Goal: Task Accomplishment & Management: Use online tool/utility

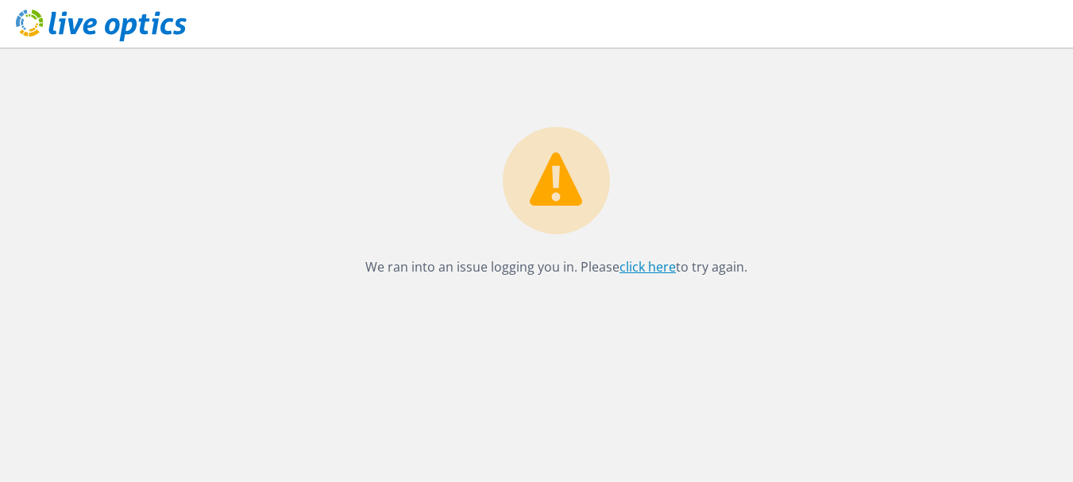
click at [648, 269] on link "click here" at bounding box center [648, 266] width 56 height 17
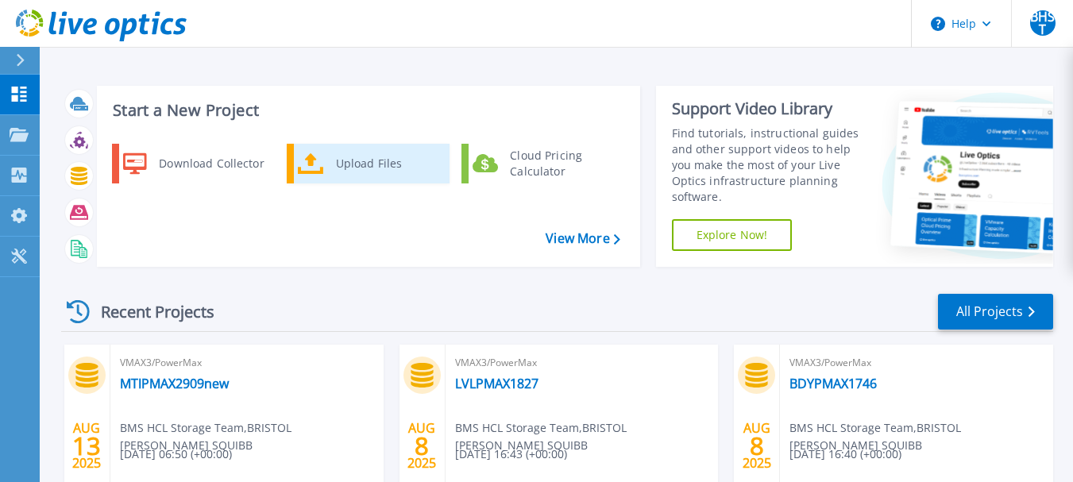
click at [352, 164] on div "Upload Files" at bounding box center [387, 164] width 118 height 32
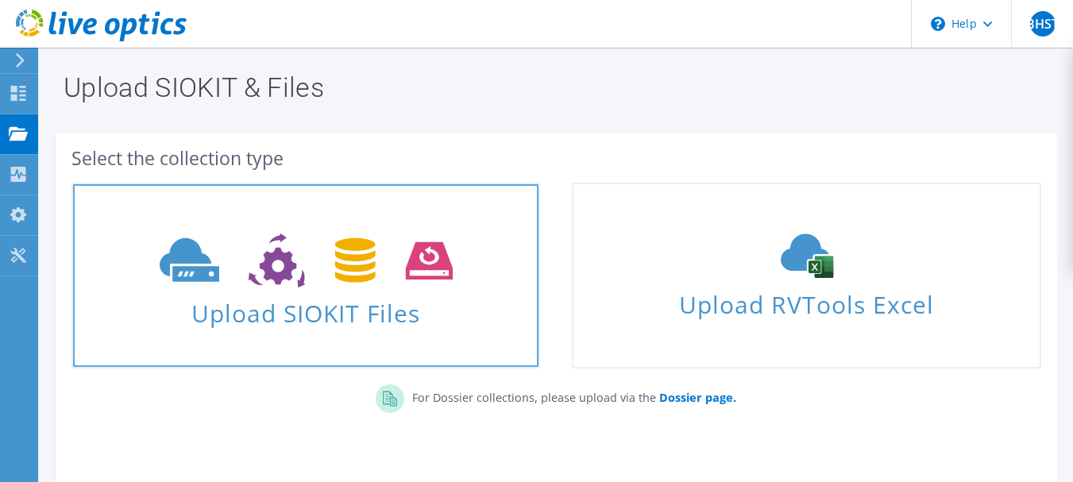
click at [304, 265] on icon at bounding box center [306, 261] width 293 height 55
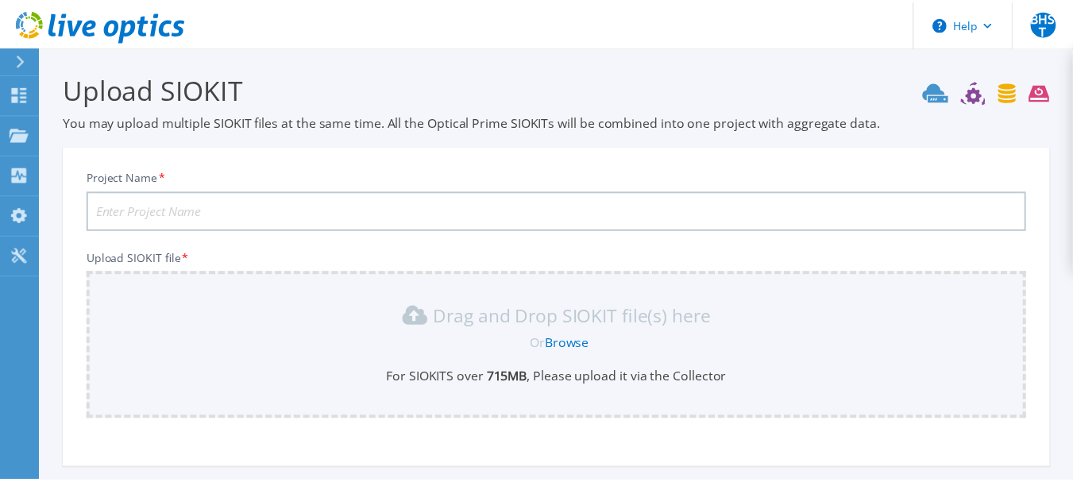
scroll to position [151, 0]
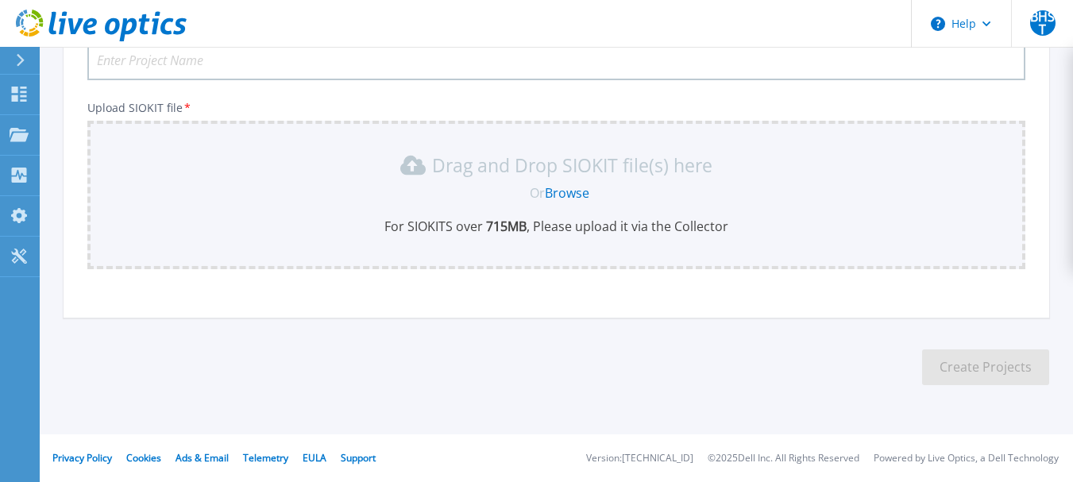
click at [223, 67] on input "Project Name *" at bounding box center [556, 61] width 938 height 40
type input "MTIPMAX2848"
click at [570, 191] on link "Browse" at bounding box center [567, 192] width 44 height 17
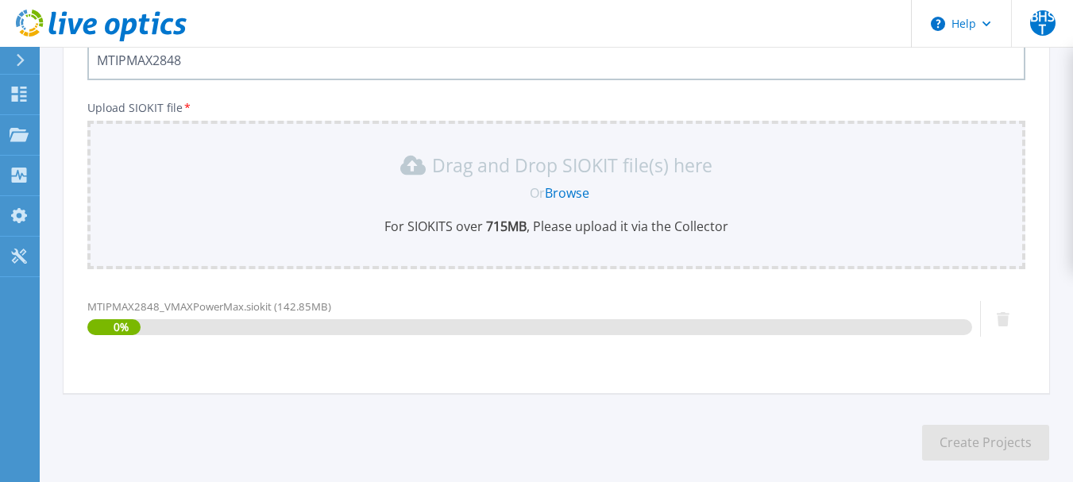
scroll to position [226, 0]
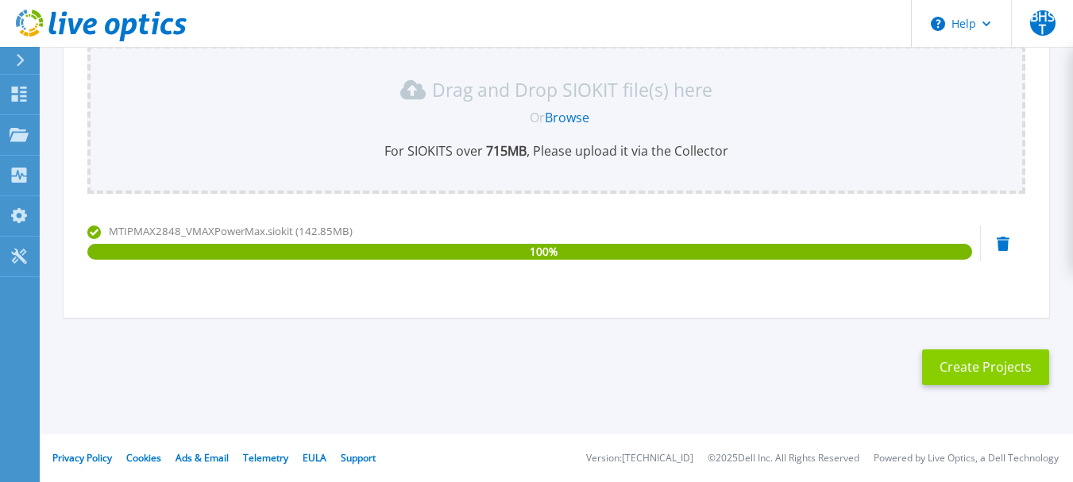
click at [995, 371] on button "Create Projects" at bounding box center [985, 368] width 127 height 36
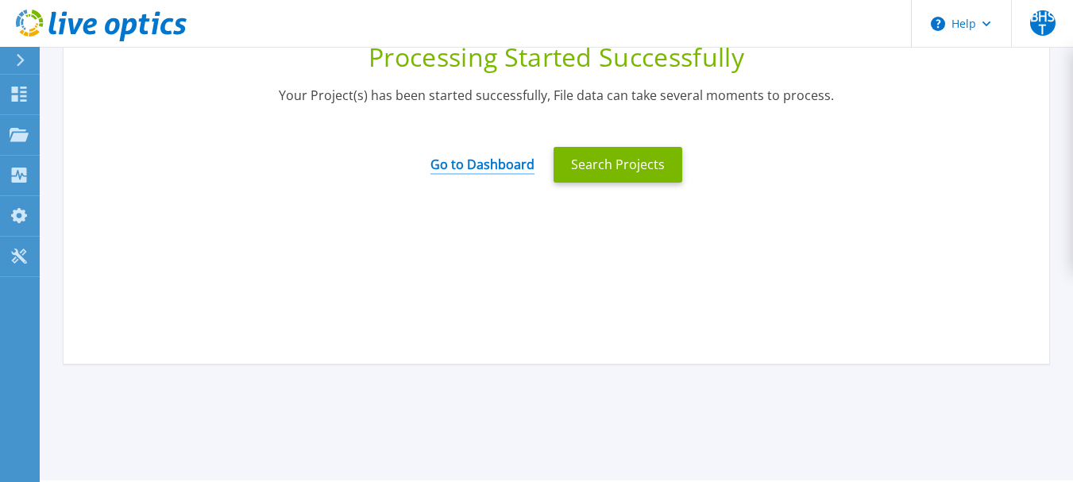
click at [500, 167] on link "Go to Dashboard" at bounding box center [483, 159] width 104 height 31
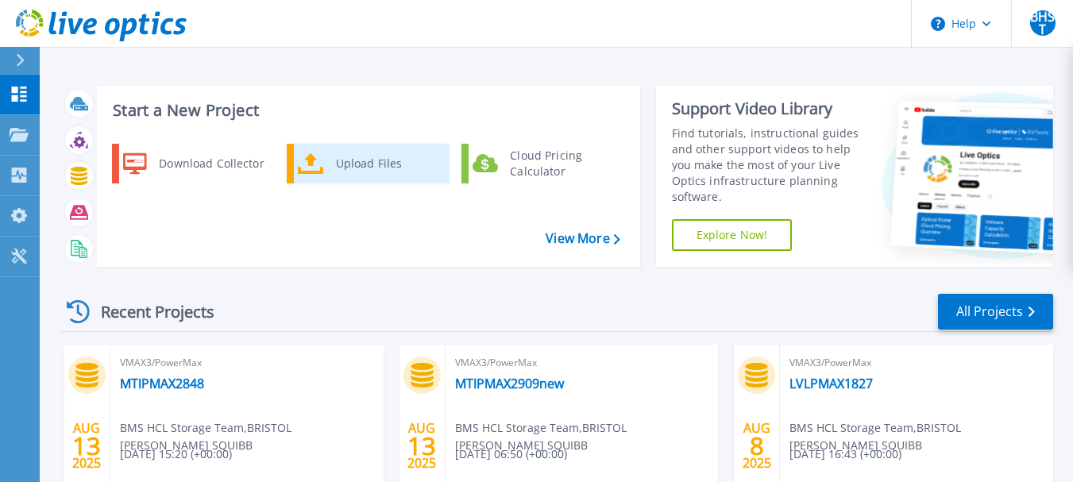
click at [376, 167] on div "Upload Files" at bounding box center [387, 164] width 118 height 32
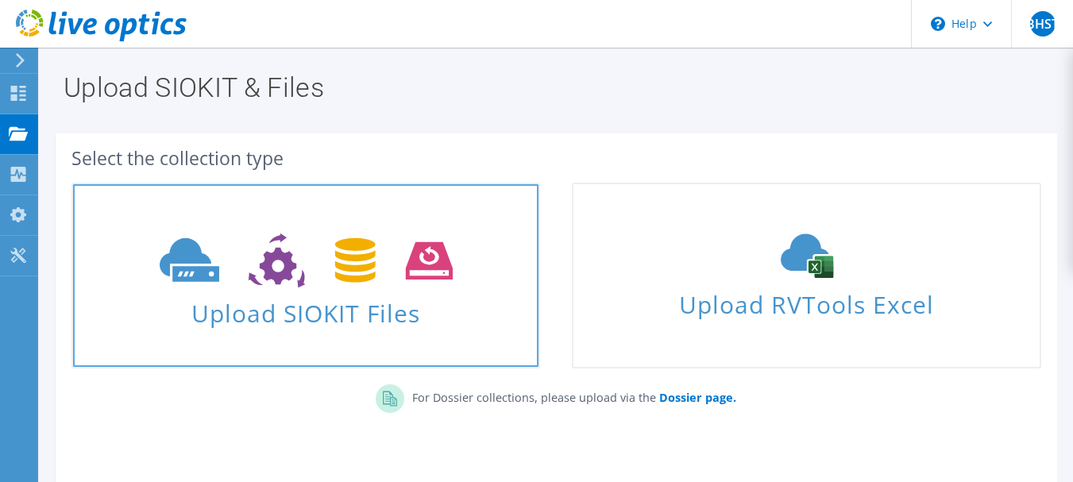
click at [322, 280] on icon at bounding box center [306, 261] width 293 height 55
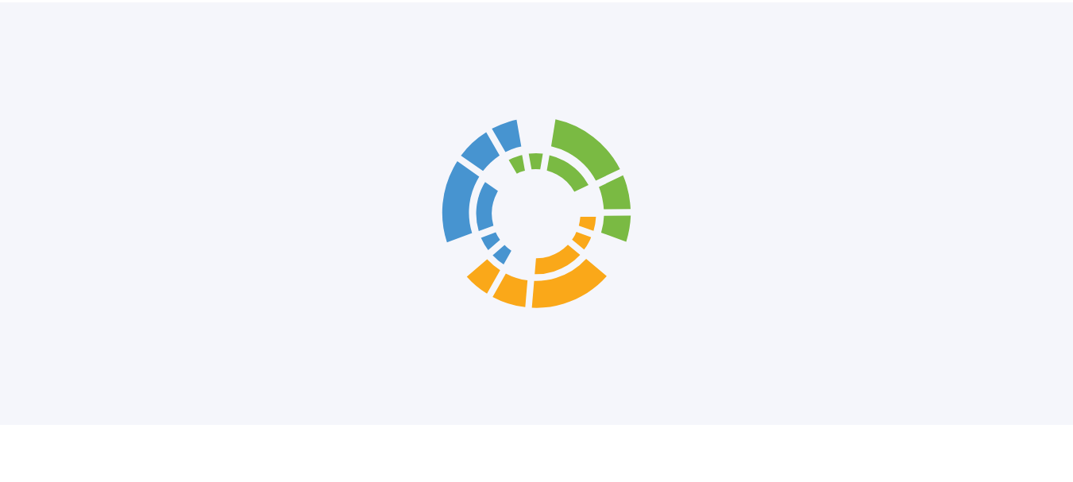
scroll to position [151, 0]
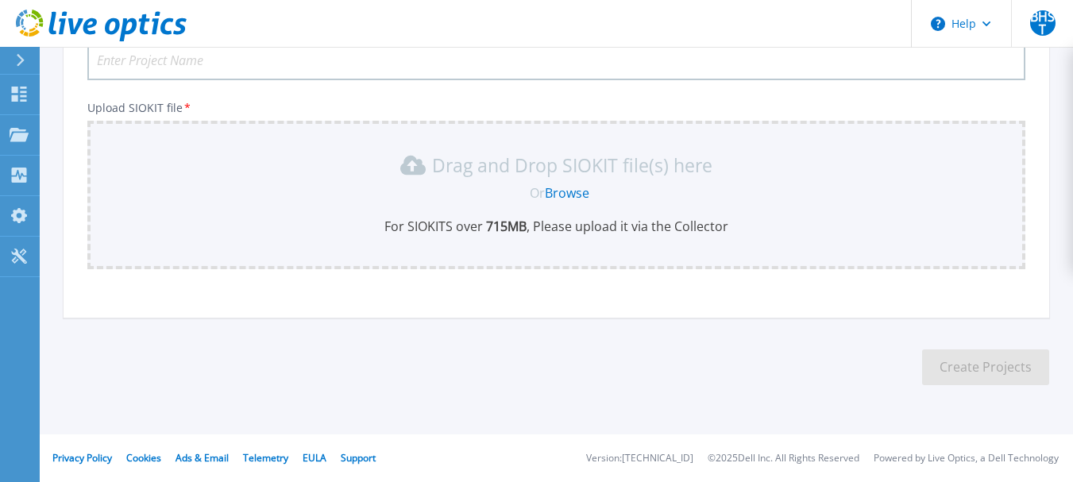
click at [239, 60] on input "Project Name *" at bounding box center [556, 61] width 938 height 40
click at [188, 59] on input "LVLPMAX2" at bounding box center [556, 61] width 938 height 40
type input "LVLPMAX[DATE]"
click at [563, 191] on link "Browse" at bounding box center [567, 192] width 44 height 17
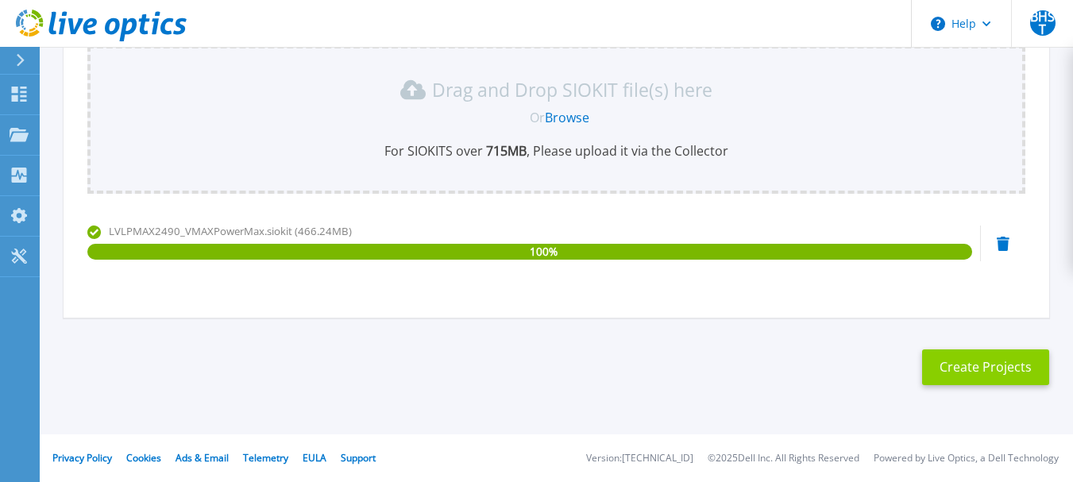
click at [998, 367] on button "Create Projects" at bounding box center [985, 368] width 127 height 36
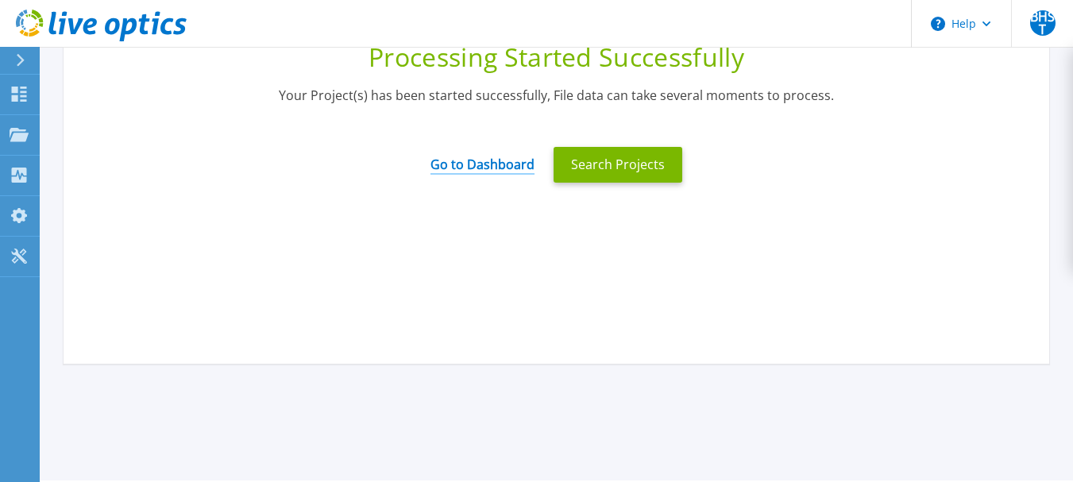
click at [485, 164] on link "Go to Dashboard" at bounding box center [483, 159] width 104 height 31
